Goal: Task Accomplishment & Management: Use online tool/utility

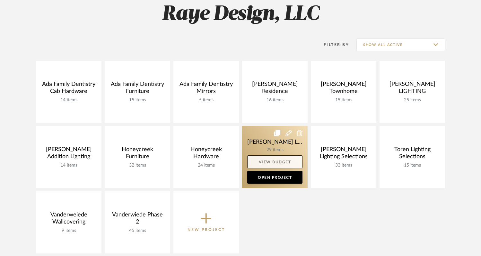
scroll to position [100, 0]
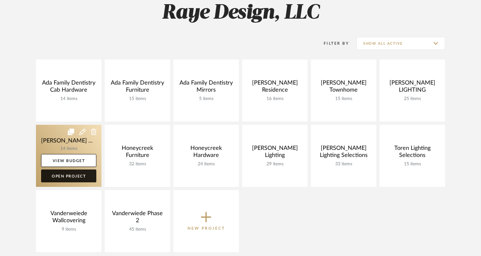
click at [78, 178] on link "Open Project" at bounding box center [68, 175] width 55 height 13
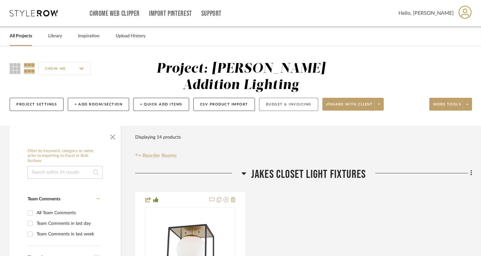
click at [311, 107] on button "Budget & Invoicing" at bounding box center [288, 104] width 59 height 13
click at [355, 105] on span "Share with client" at bounding box center [349, 107] width 47 height 10
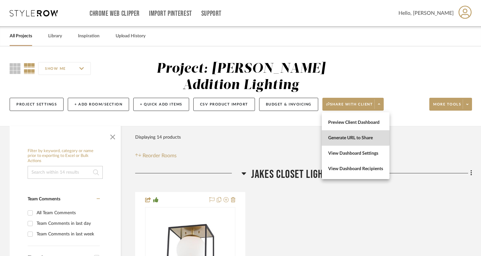
click at [353, 136] on span "Generate URL to Share" at bounding box center [355, 137] width 55 height 5
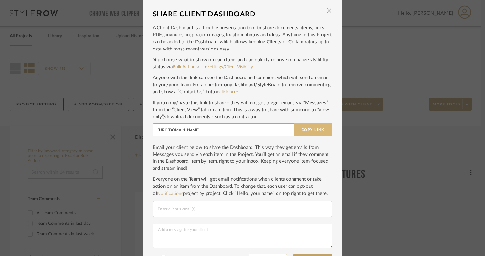
click at [300, 128] on button "Copy Link" at bounding box center [313, 129] width 39 height 13
